Goal: Information Seeking & Learning: Learn about a topic

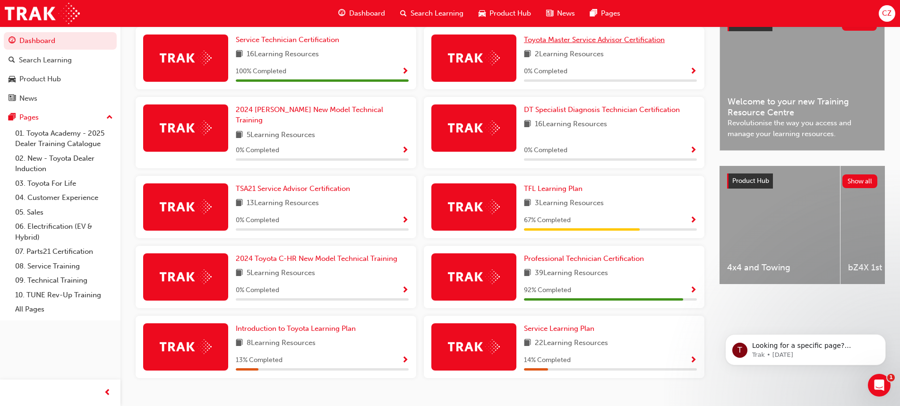
scroll to position [236, 0]
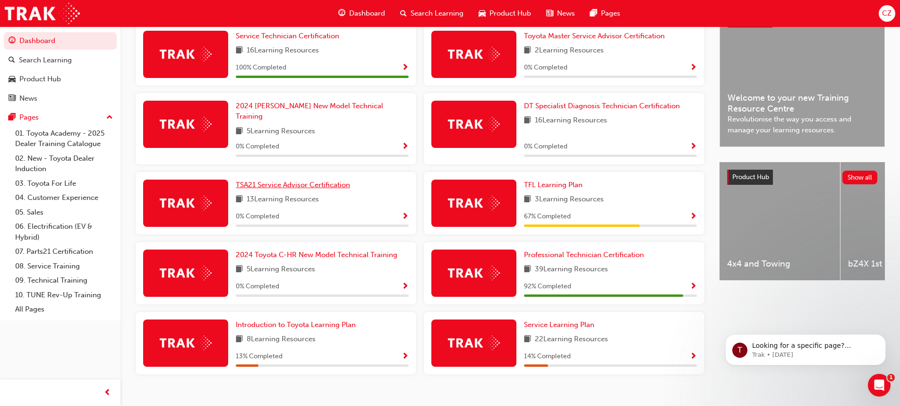
click at [294, 183] on span "TSA21 Service Advisor Certification" at bounding box center [293, 184] width 114 height 9
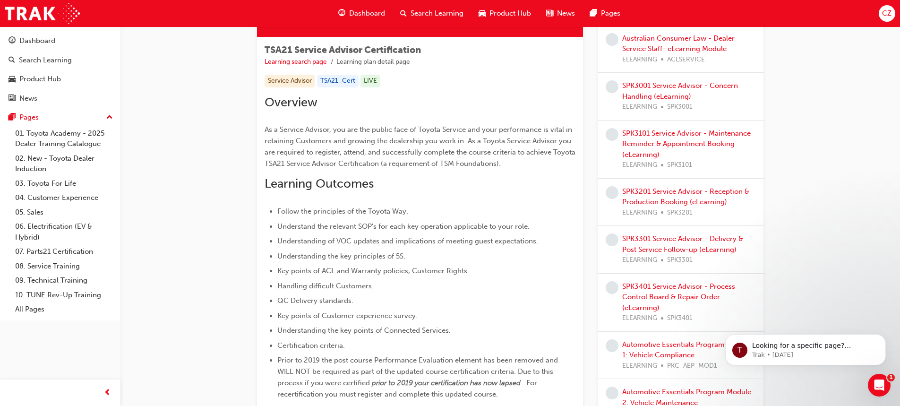
scroll to position [189, 0]
